Goal: Task Accomplishment & Management: Manage account settings

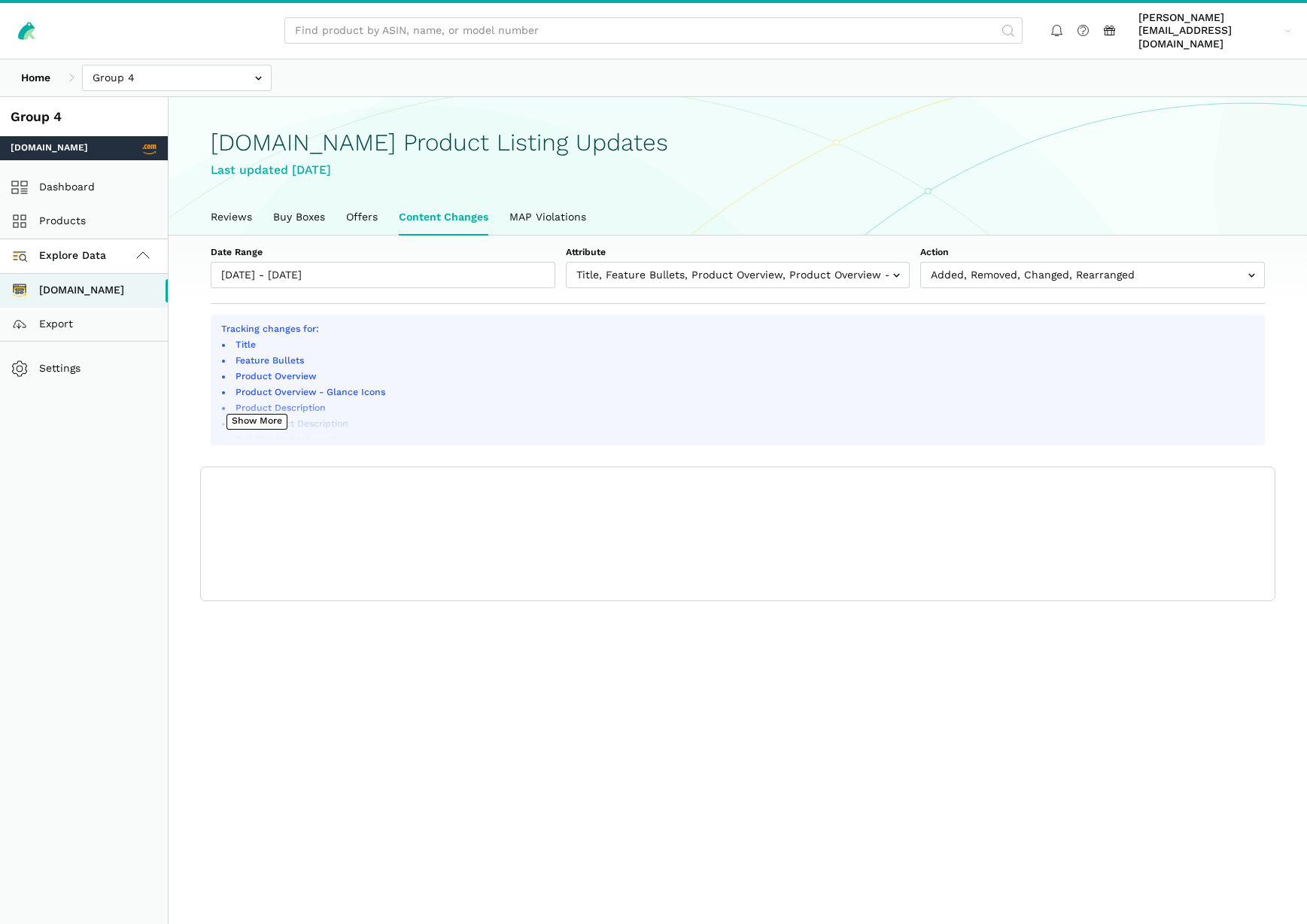
scroll to position [6, 0]
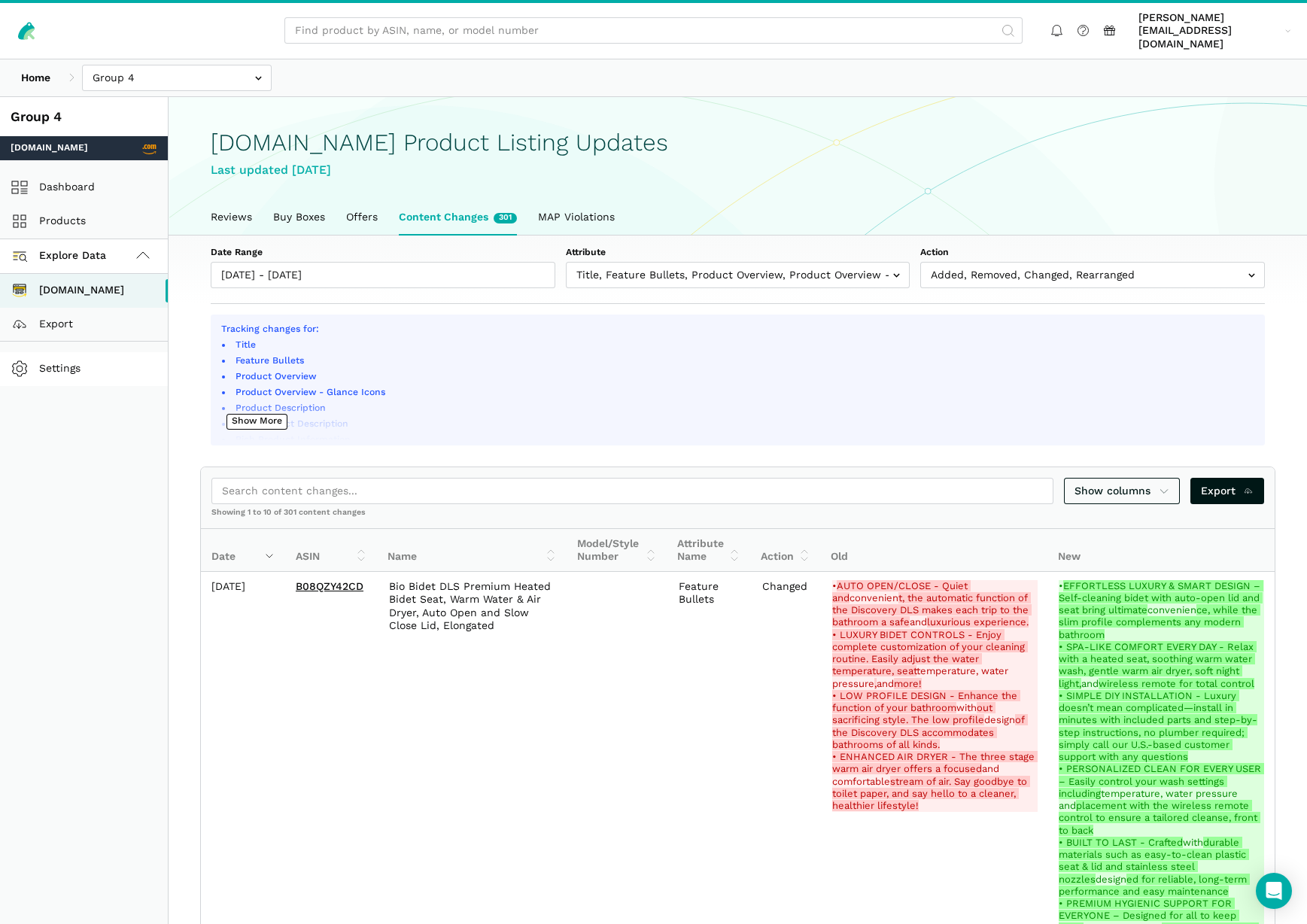
click at [51, 353] on link "Settings" at bounding box center [84, 369] width 168 height 34
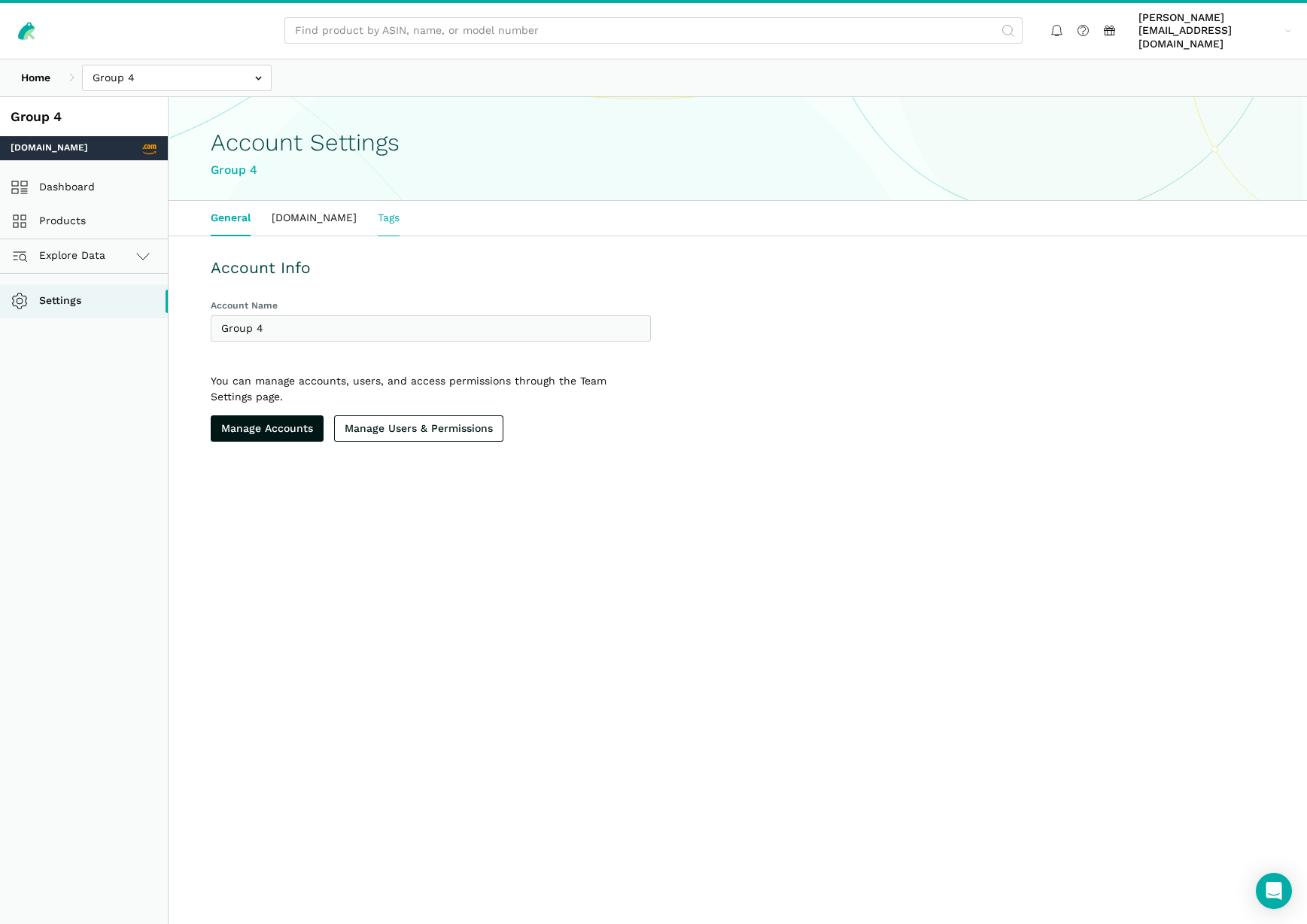
click at [369, 203] on link "Tags" at bounding box center [388, 217] width 43 height 35
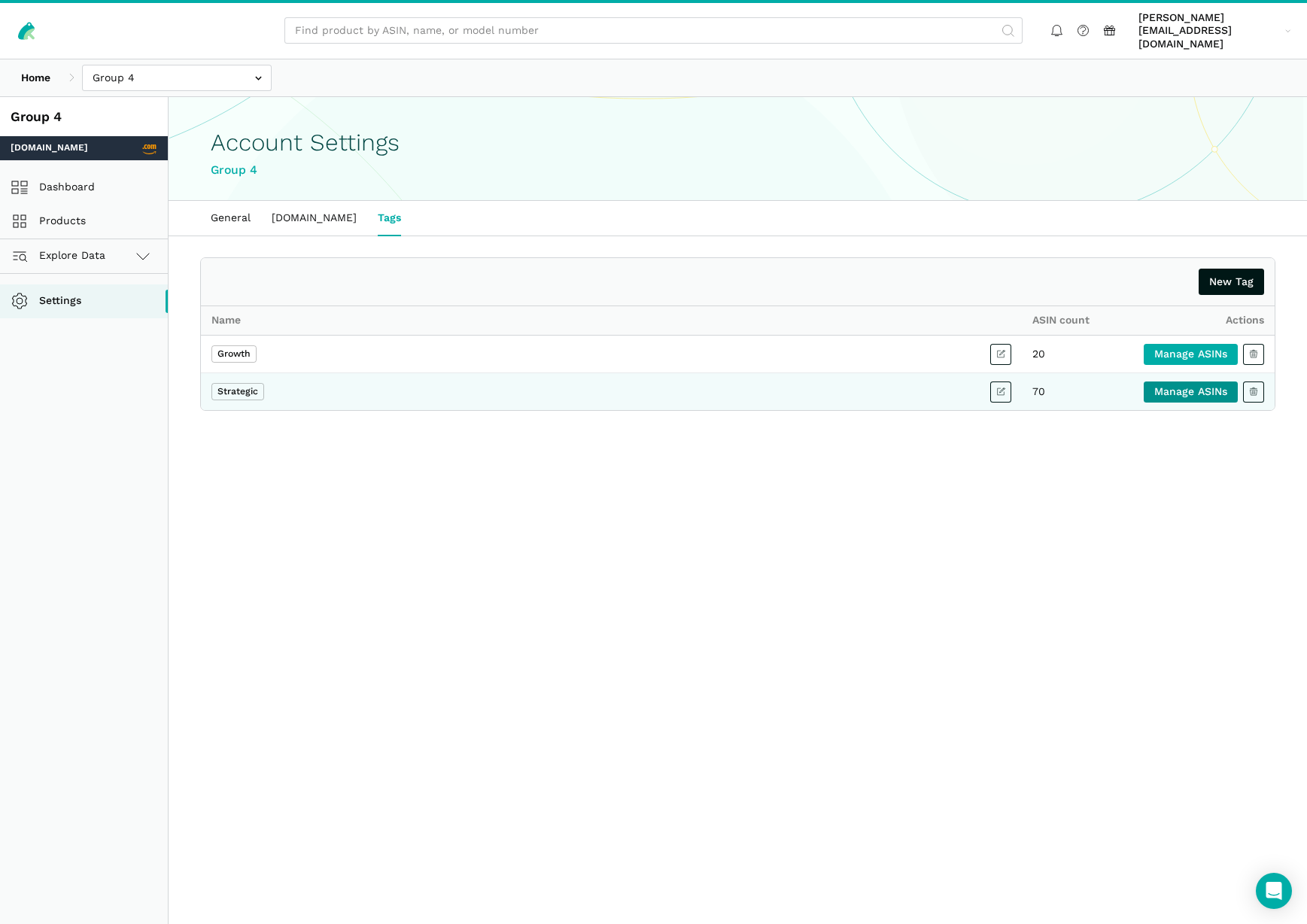
click at [1207, 388] on link "Manage ASINs" at bounding box center [1190, 392] width 94 height 21
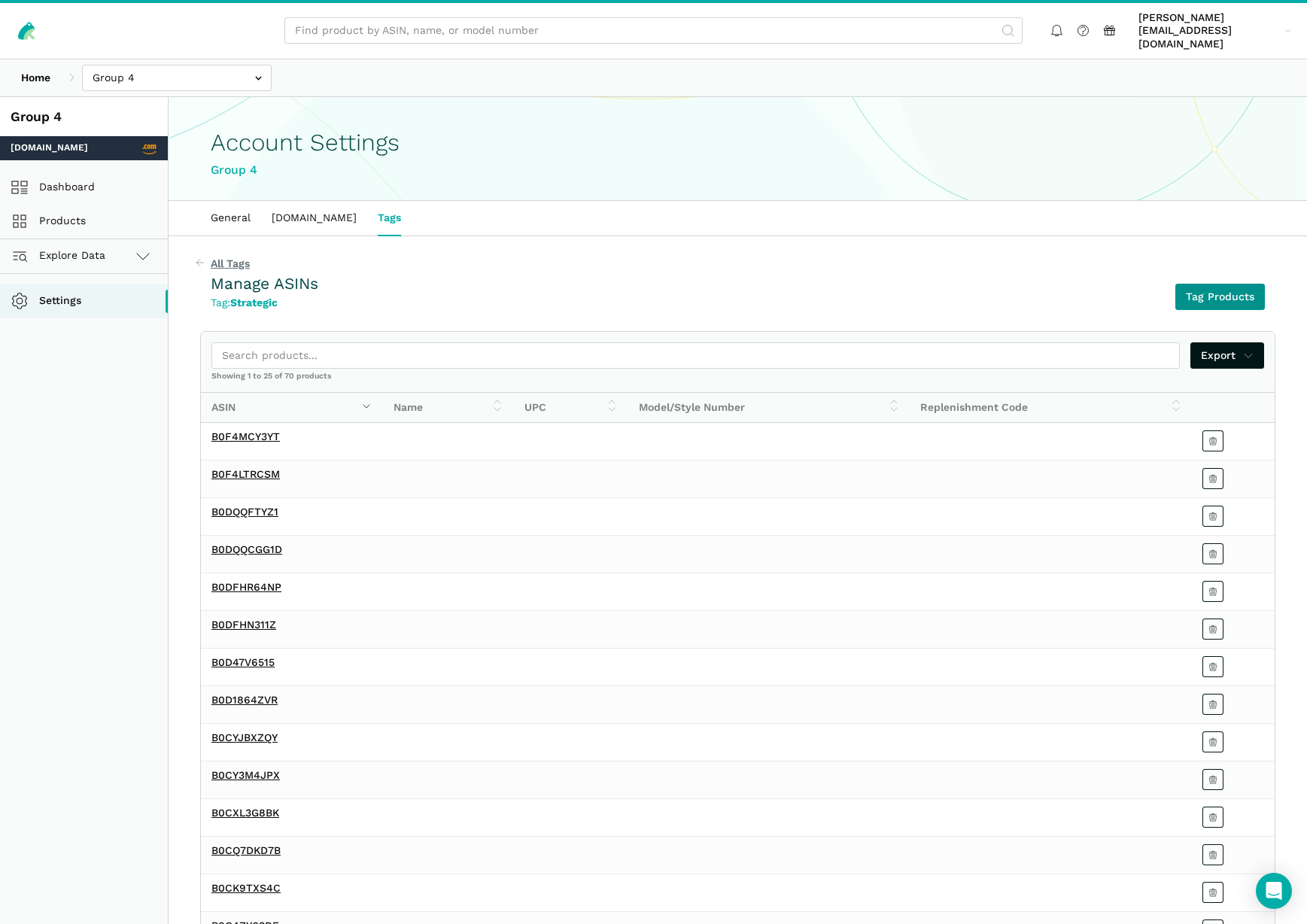
click at [1196, 291] on button "Tag Products" at bounding box center [1220, 297] width 90 height 26
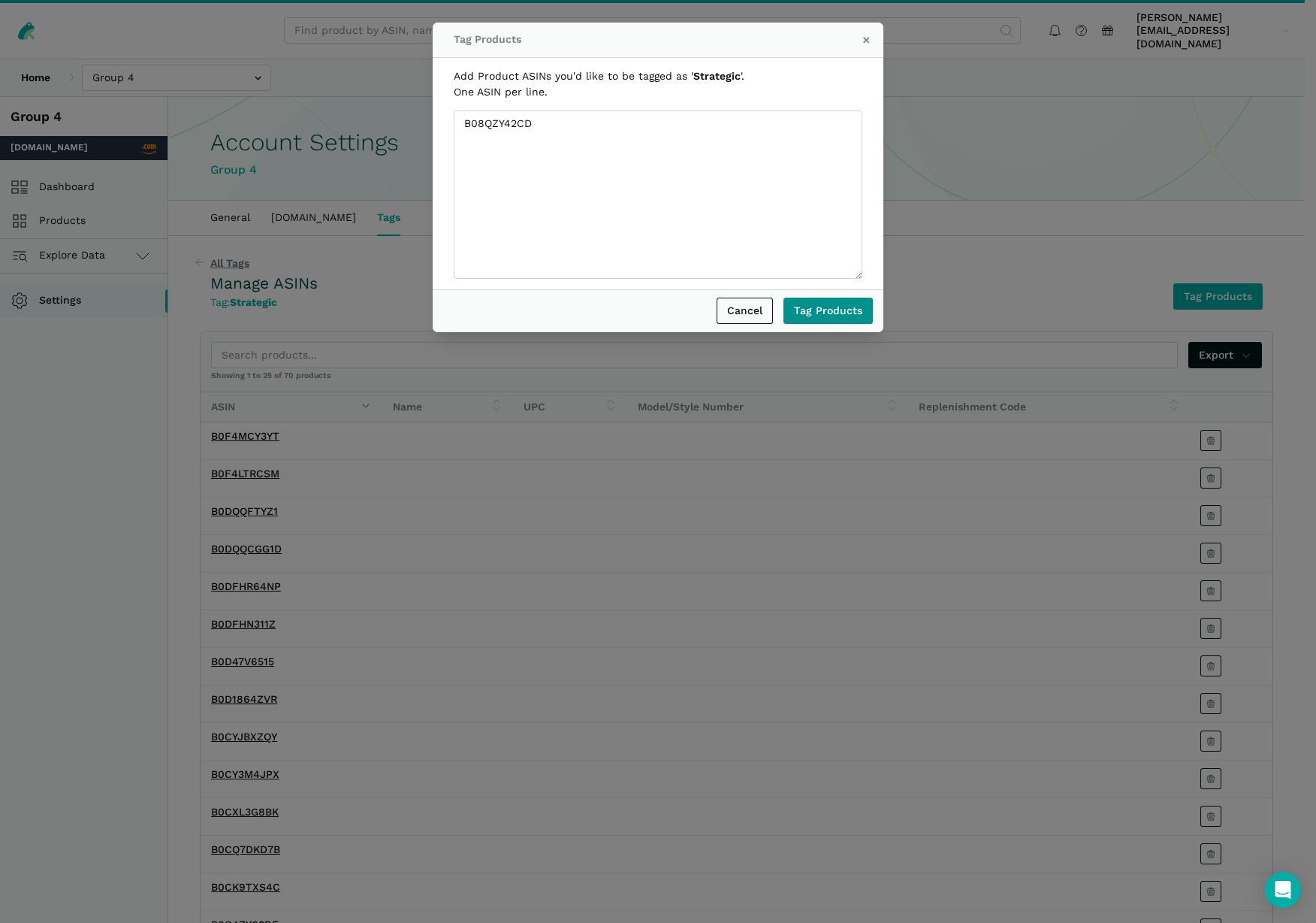
type textarea "B08QZY42CD"
click at [811, 317] on button "Tag Products" at bounding box center [829, 310] width 89 height 26
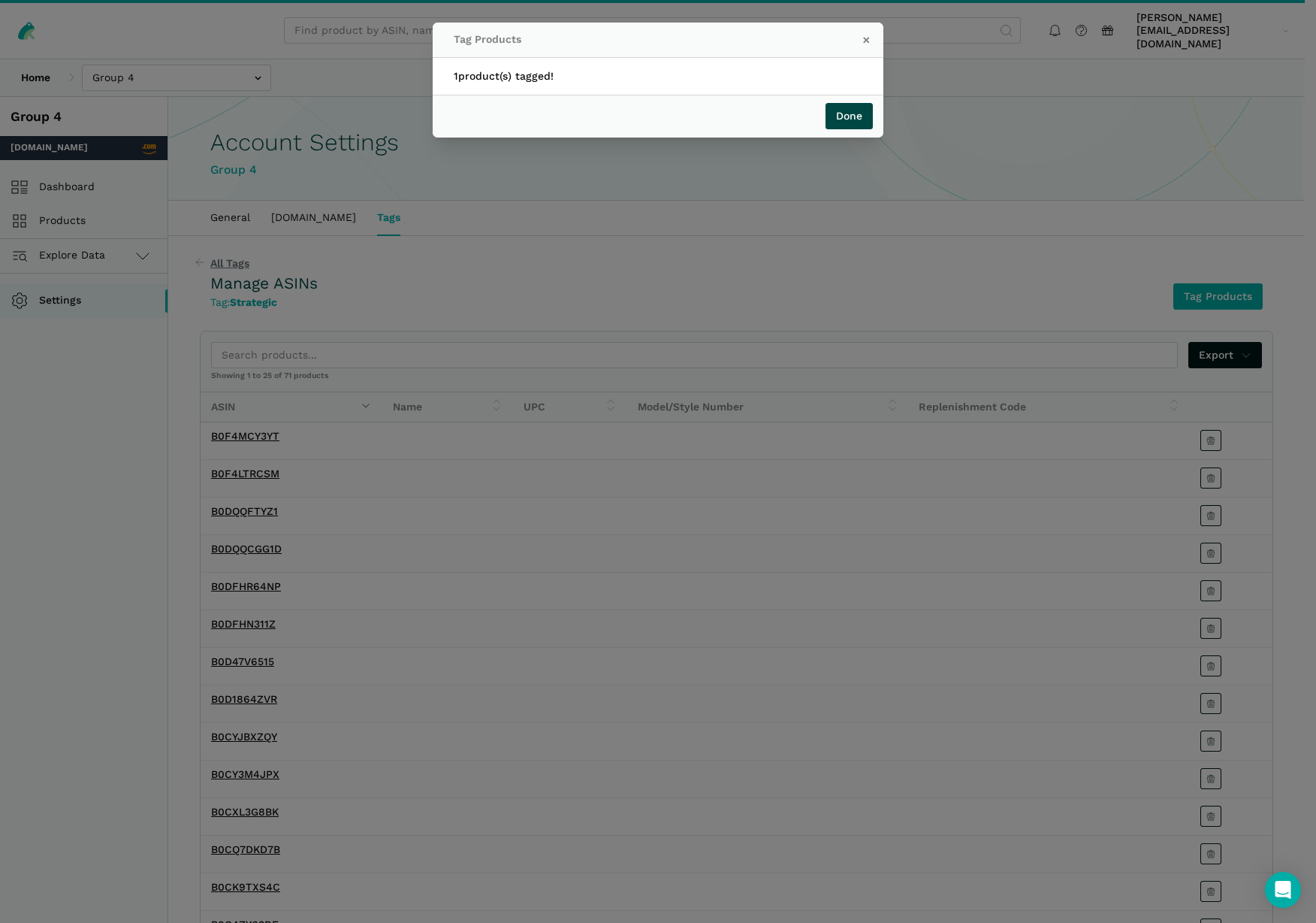
click at [848, 126] on button "Done" at bounding box center [849, 116] width 48 height 26
